Goal: Browse casually

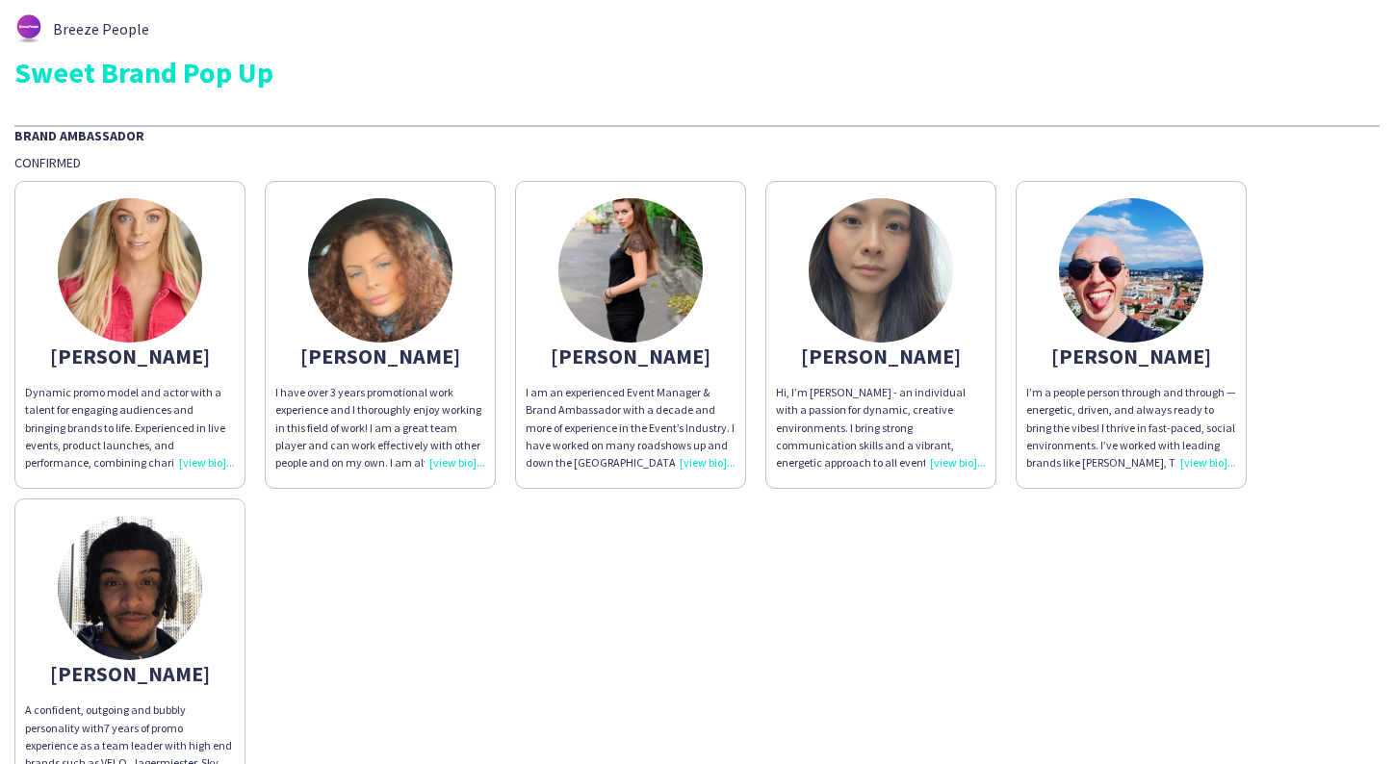
click at [1166, 294] on img at bounding box center [1131, 270] width 144 height 144
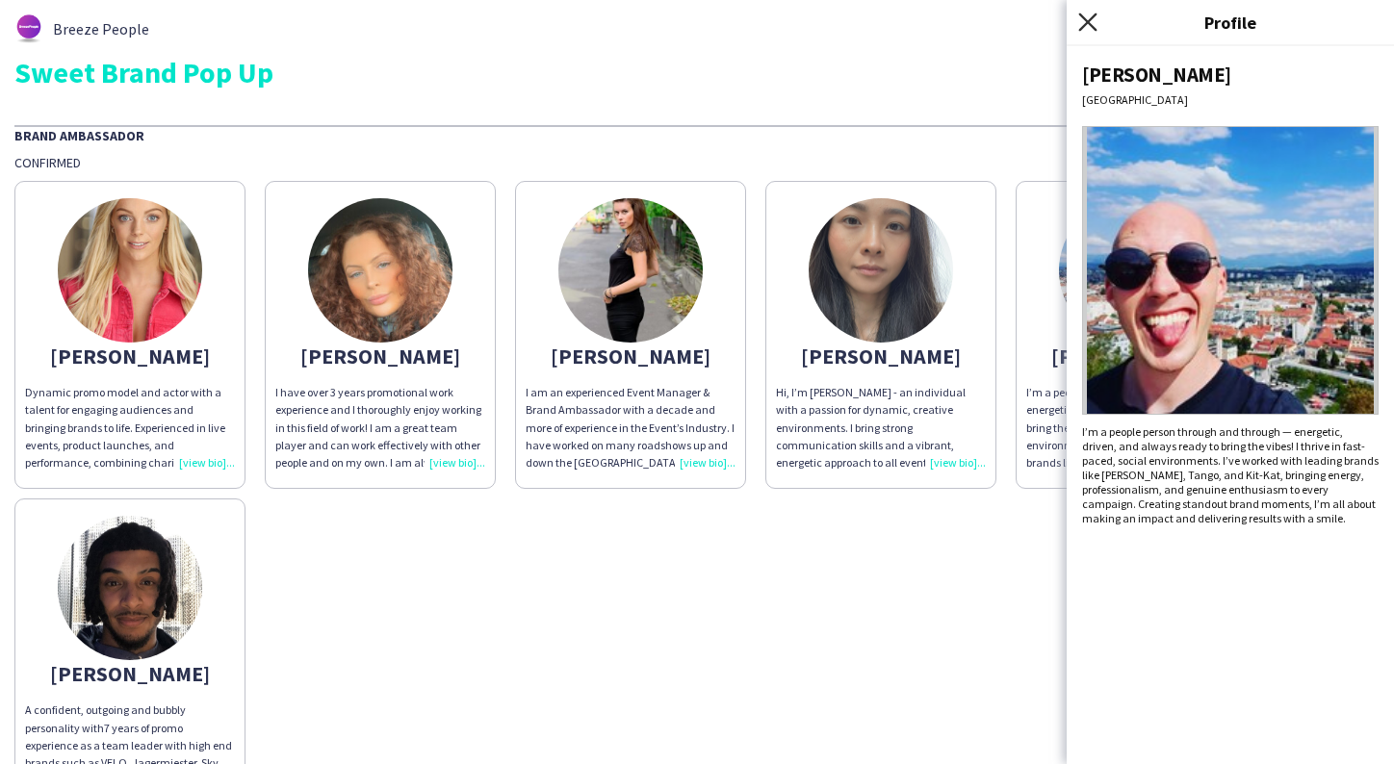
click at [1085, 18] on icon at bounding box center [1087, 22] width 18 height 18
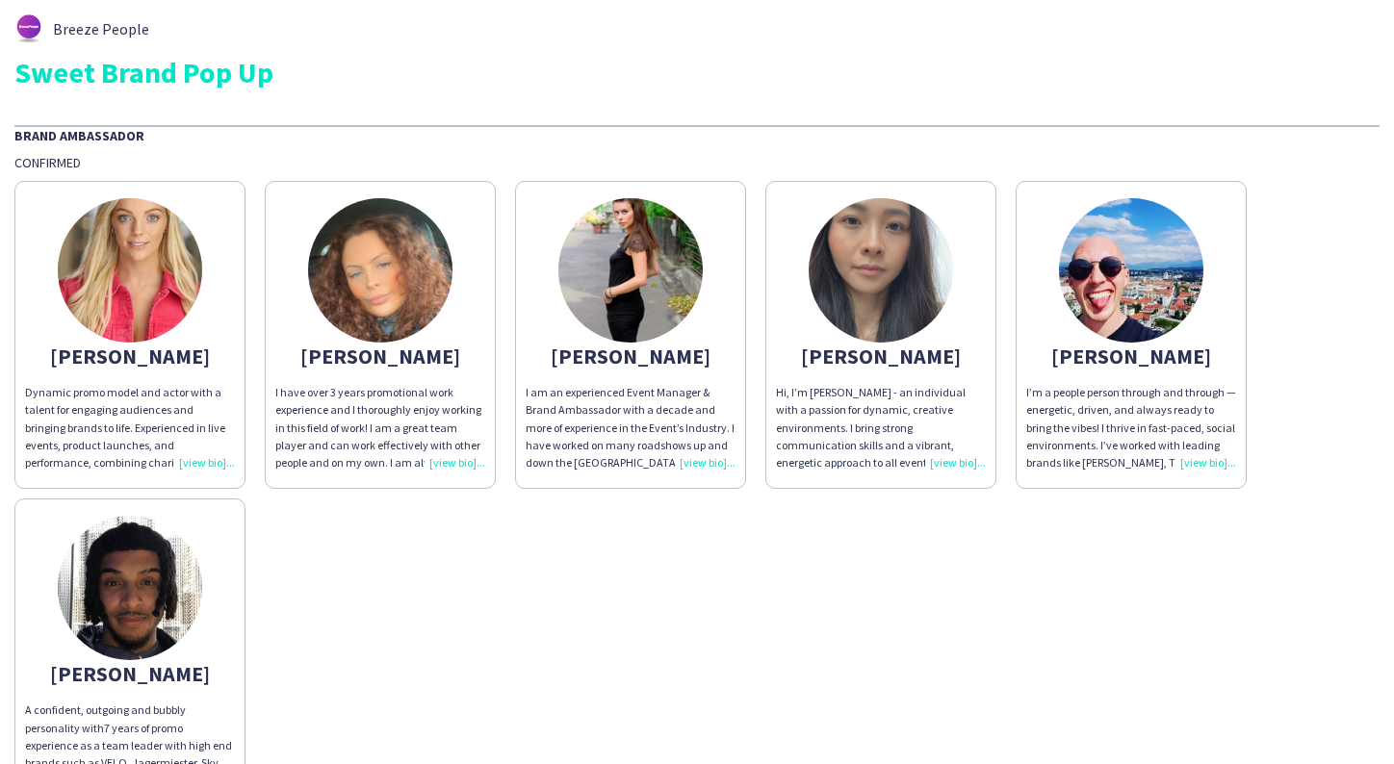
click at [1146, 289] on img at bounding box center [1131, 270] width 144 height 144
